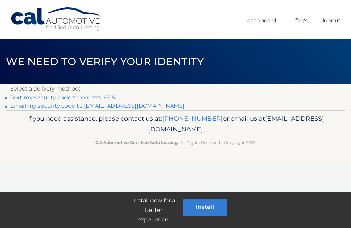
click at [106, 98] on link "Text my security code to xxx-xxx-6715" at bounding box center [62, 97] width 105 height 7
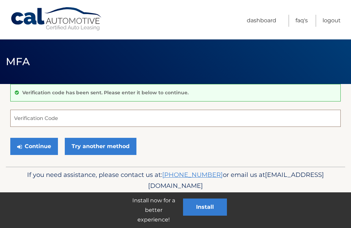
click at [27, 121] on input "Verification Code" at bounding box center [175, 118] width 331 height 17
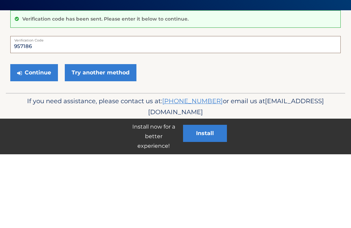
type input "957186"
click at [44, 138] on button "Continue" at bounding box center [34, 146] width 48 height 17
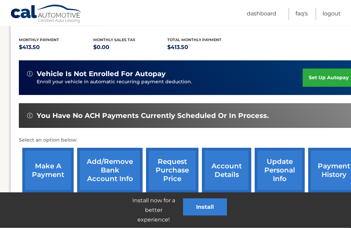
scroll to position [138, 0]
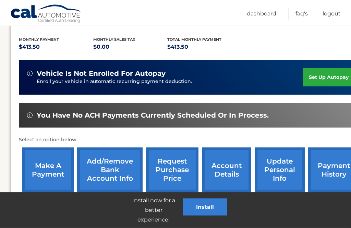
click at [53, 171] on link "make a payment" at bounding box center [47, 170] width 51 height 45
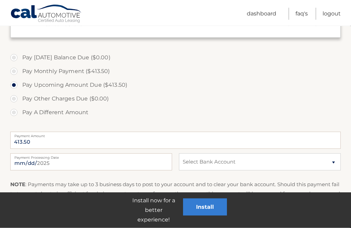
scroll to position [187, 0]
click at [332, 165] on select "Select Bank Account Checking BANK OF AMERICA, N.A. *****5147 Checking JPMORGAN …" at bounding box center [260, 161] width 162 height 17
select select "MGJhZTFkMTctZWE1NC00ZmE3LWJjZTYtMTE4MmFlYjViYjkx"
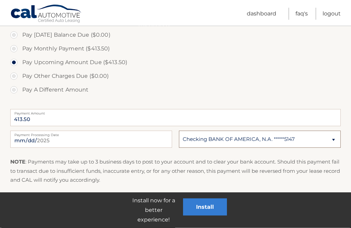
scroll to position [218, 0]
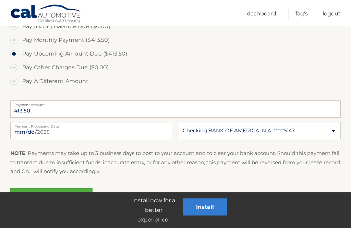
click at [63, 202] on link "Submit One Time Payment" at bounding box center [51, 200] width 82 height 22
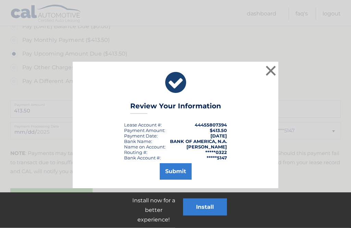
scroll to position [218, 0]
click at [182, 171] on button "Submit" at bounding box center [176, 171] width 32 height 16
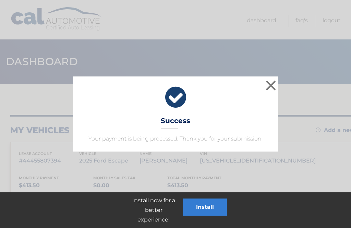
click at [272, 86] on button "×" at bounding box center [271, 86] width 14 height 14
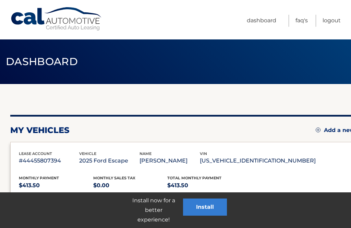
click at [334, 21] on link "Logout" at bounding box center [332, 21] width 18 height 12
